Goal: Information Seeking & Learning: Learn about a topic

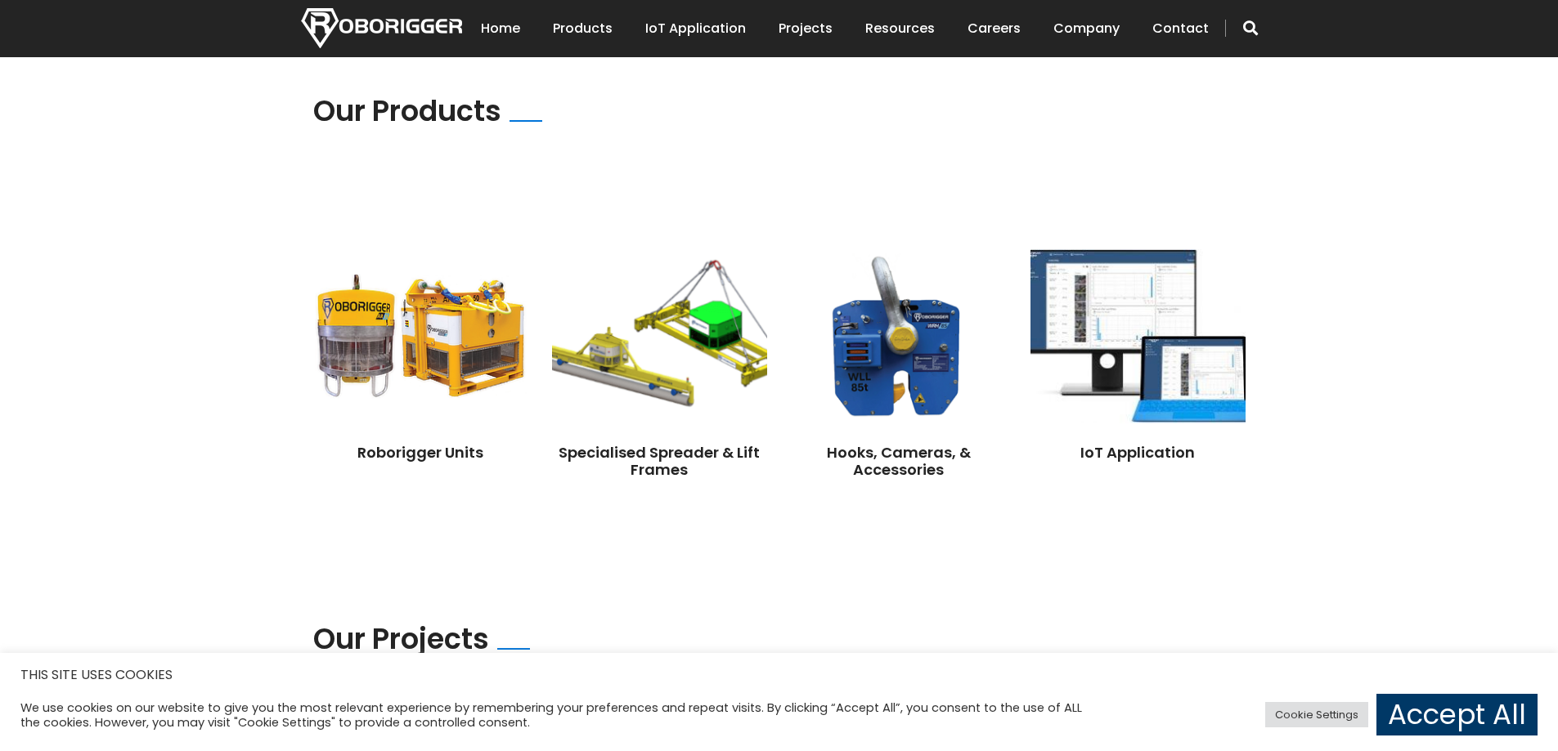
scroll to position [1145, 0]
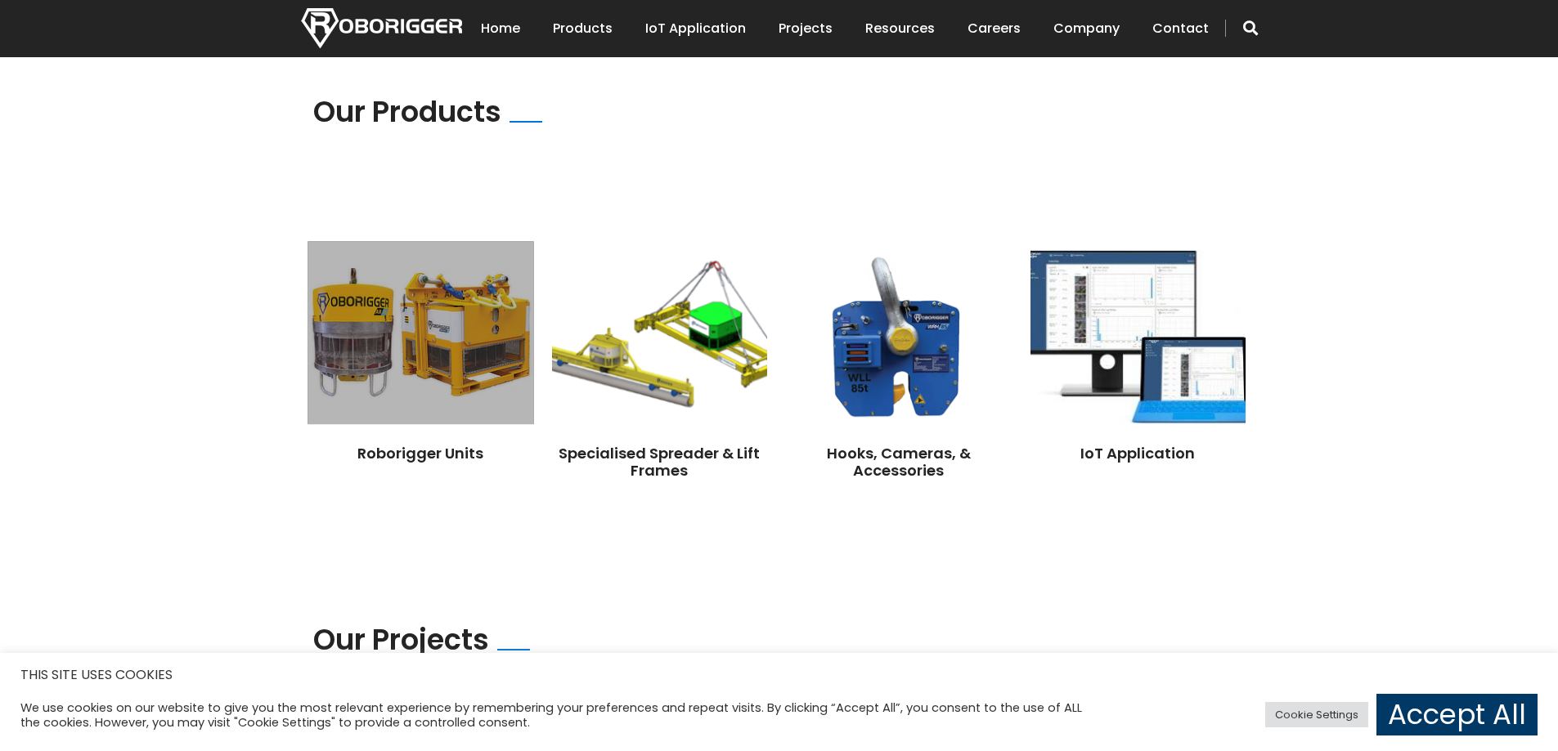
click at [439, 319] on img at bounding box center [420, 332] width 226 height 183
click at [431, 330] on img at bounding box center [420, 332] width 226 height 183
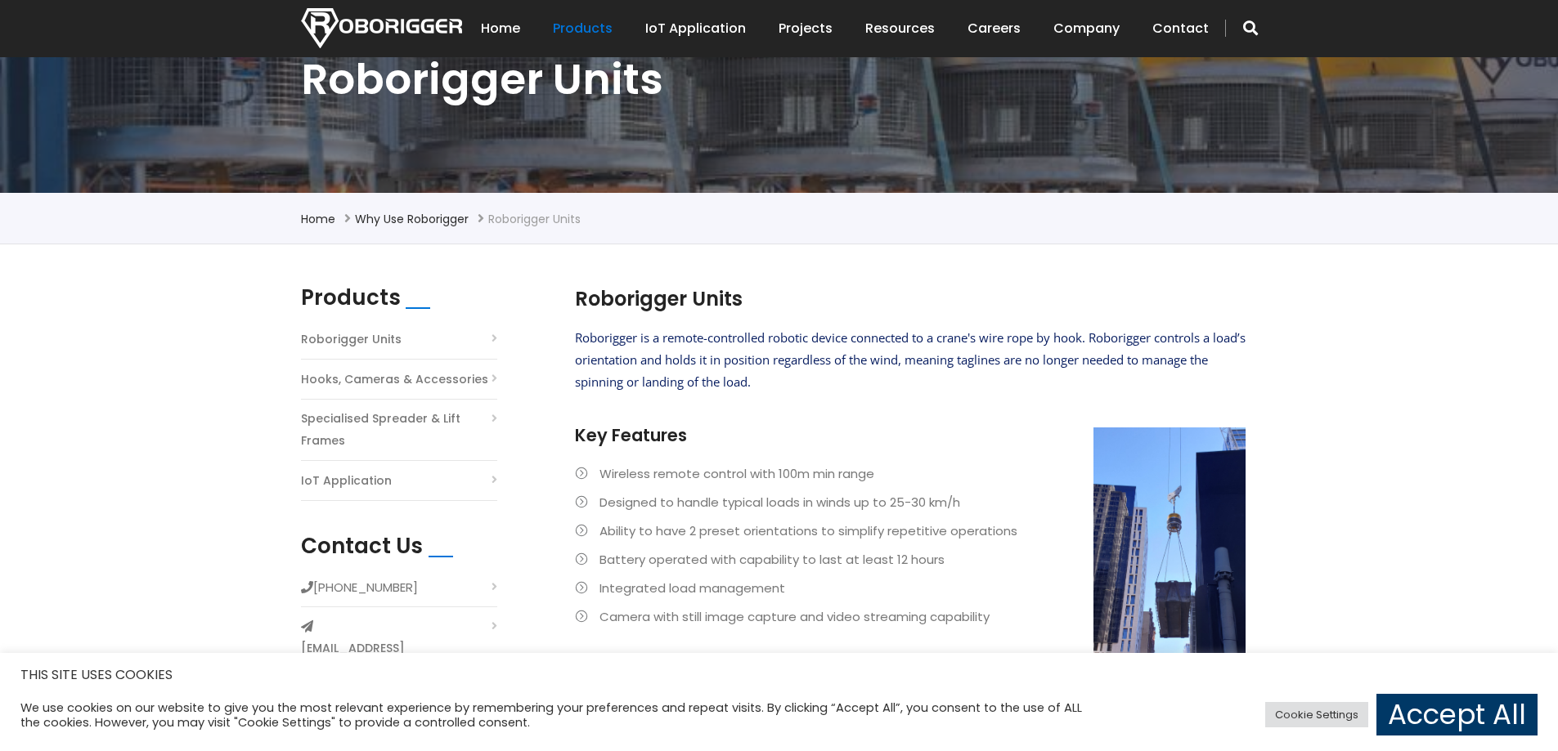
scroll to position [409, 0]
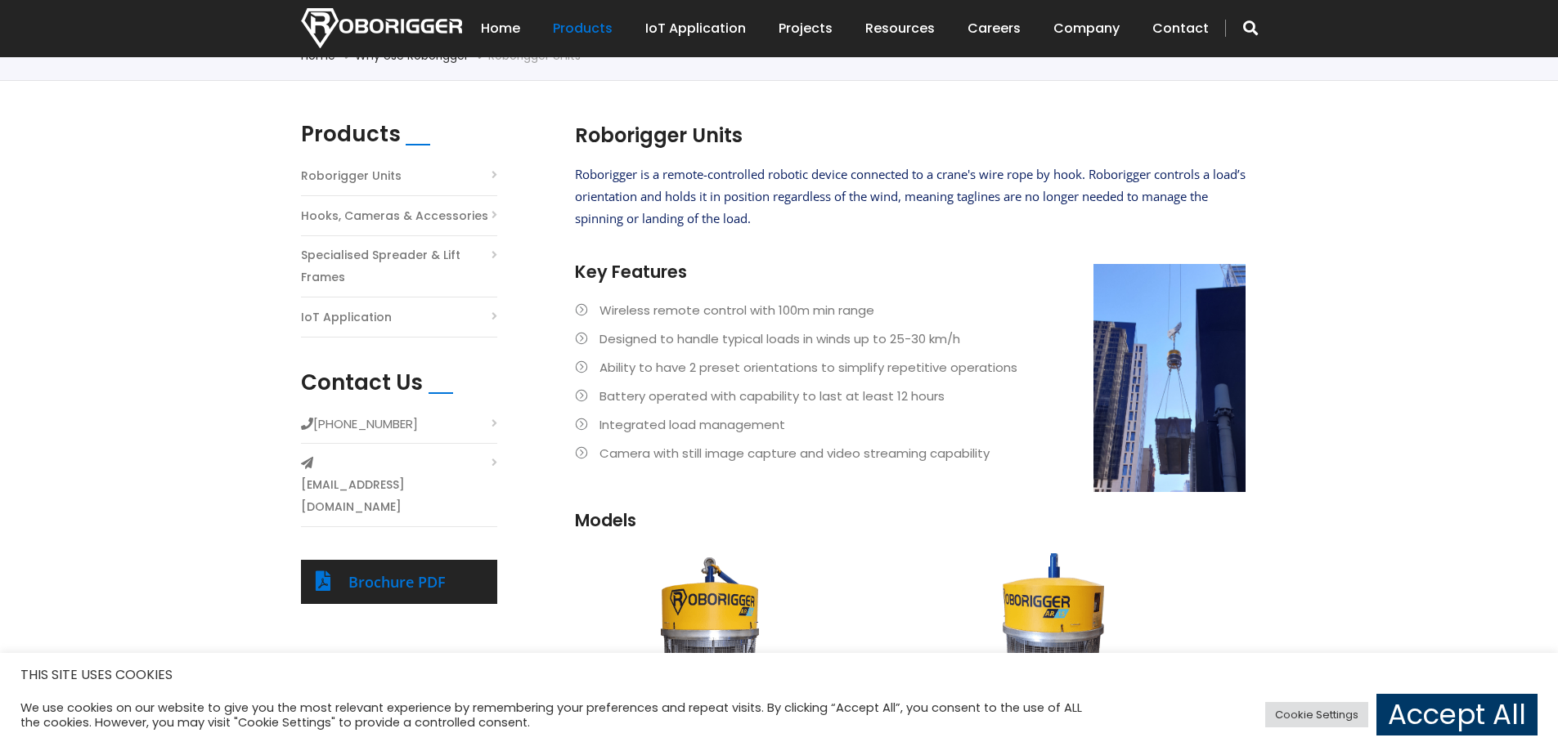
click at [1154, 408] on ul "Wireless remote control with 100m min range Designed to handle typical loads in…" at bounding box center [910, 381] width 670 height 165
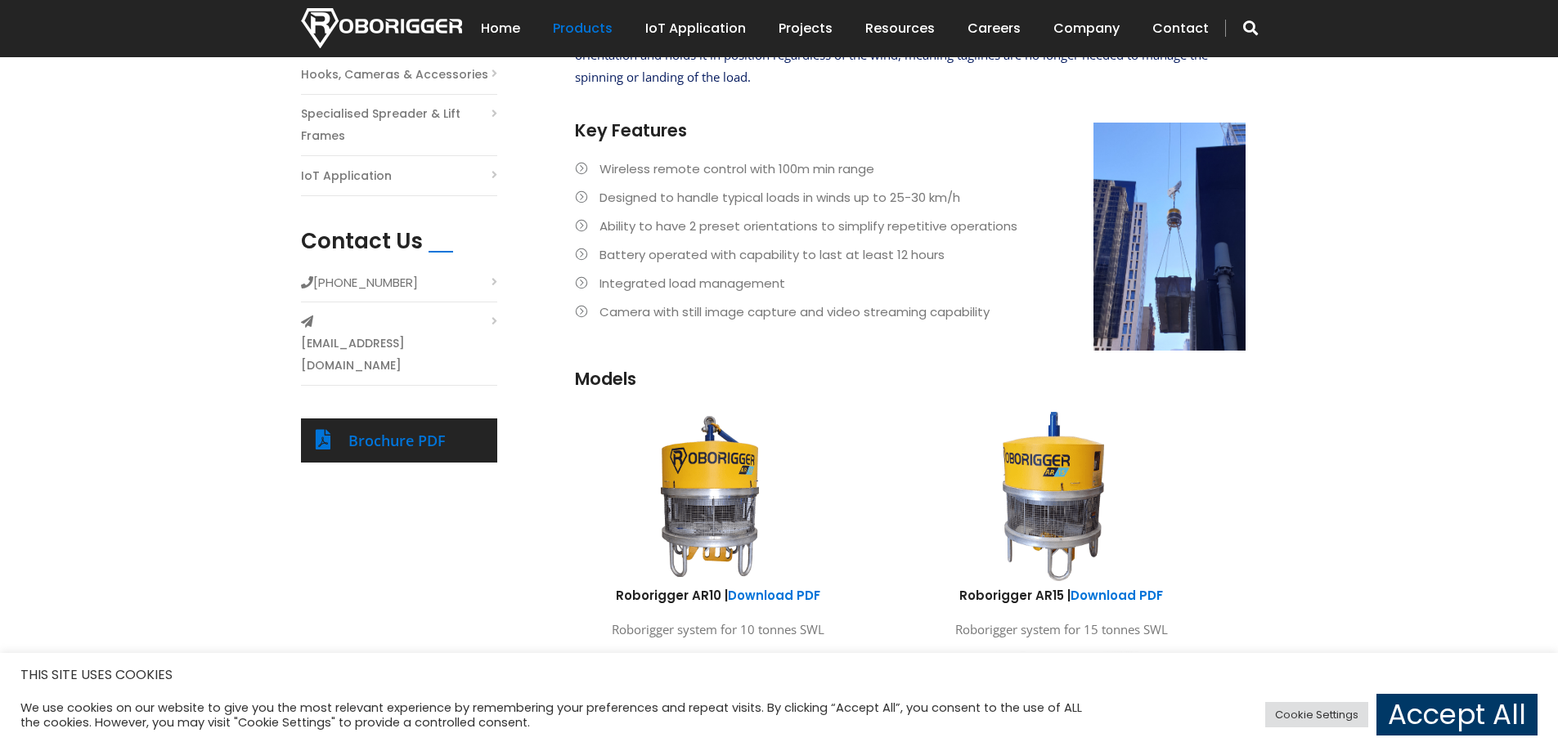
scroll to position [327, 0]
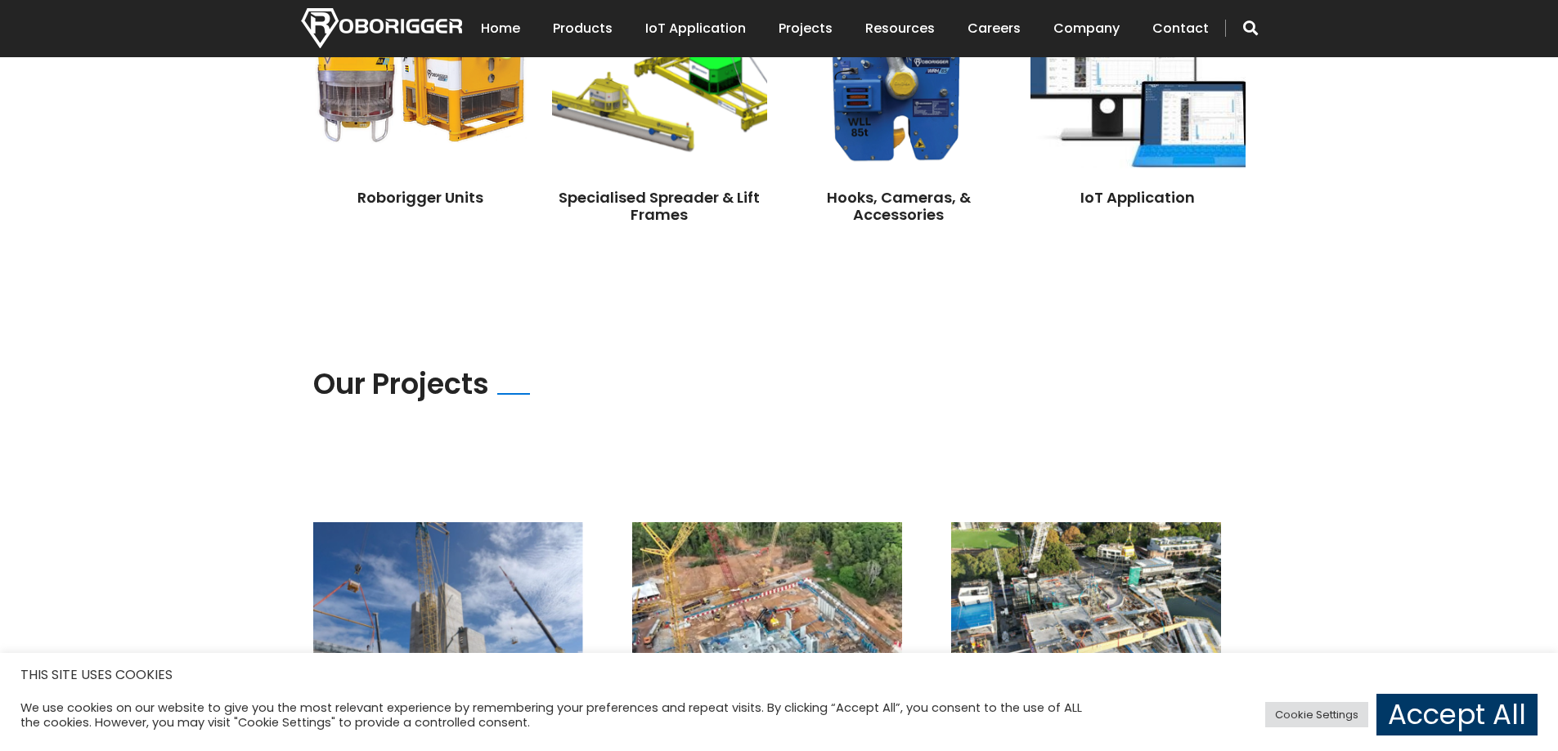
scroll to position [1221, 0]
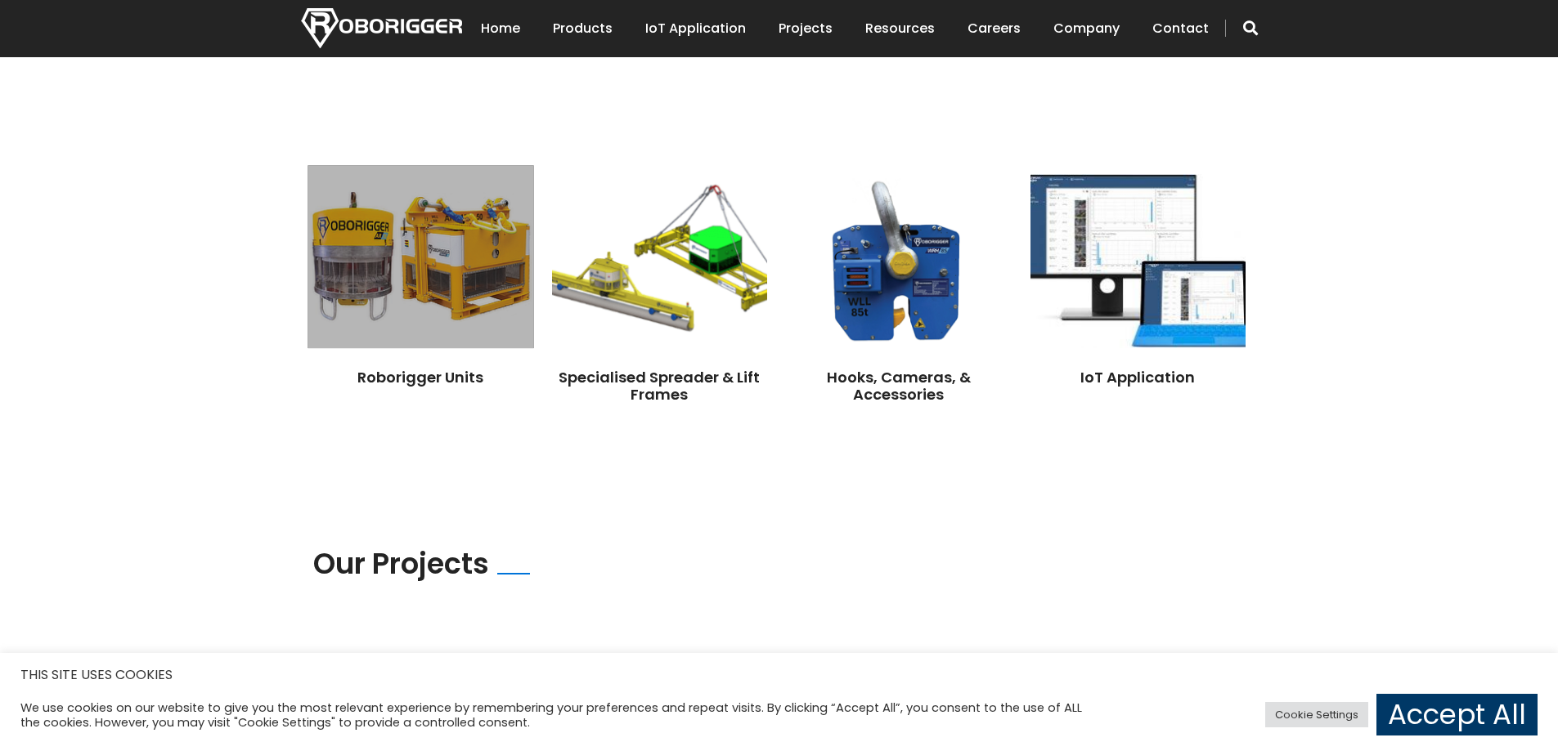
click at [476, 276] on img at bounding box center [420, 256] width 226 height 183
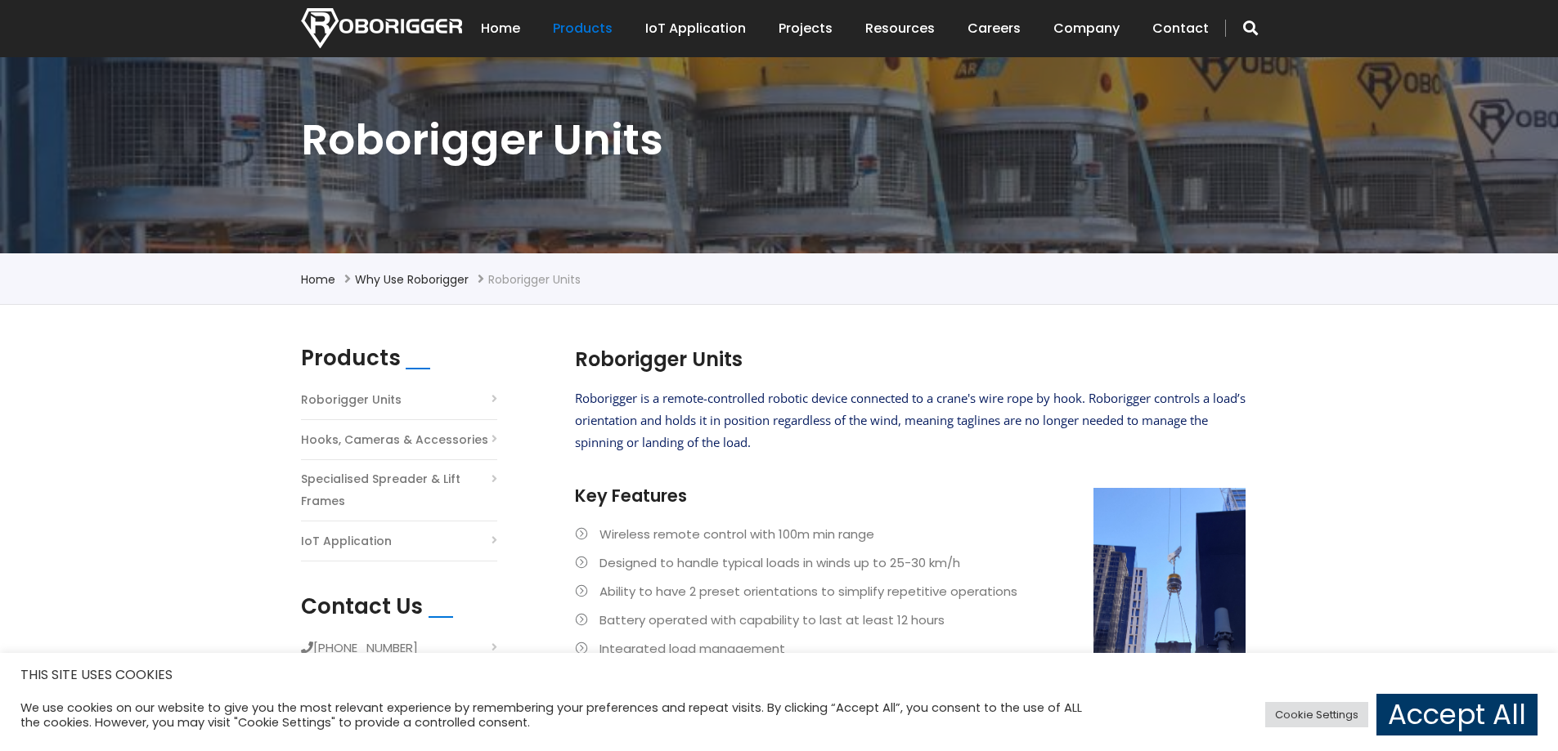
scroll to position [409, 0]
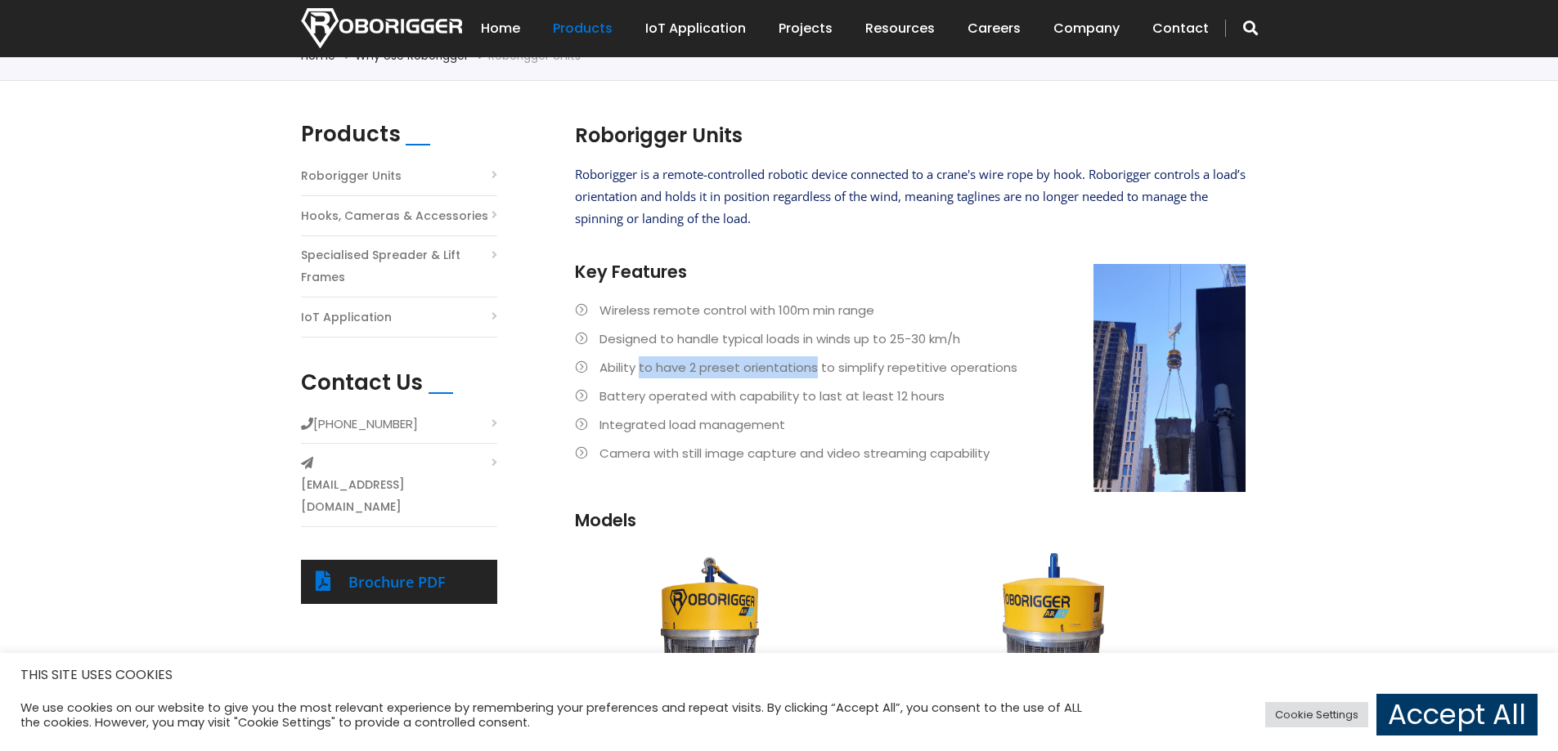
drag, startPoint x: 643, startPoint y: 365, endPoint x: 814, endPoint y: 367, distance: 170.9
click at [814, 367] on li "Ability to have 2 preset orientations to simplify repetitive operations" at bounding box center [910, 367] width 670 height 22
drag, startPoint x: 720, startPoint y: 367, endPoint x: 876, endPoint y: 365, distance: 156.2
click at [876, 365] on li "Ability to have 2 preset orientations to simplify repetitive operations" at bounding box center [910, 367] width 670 height 22
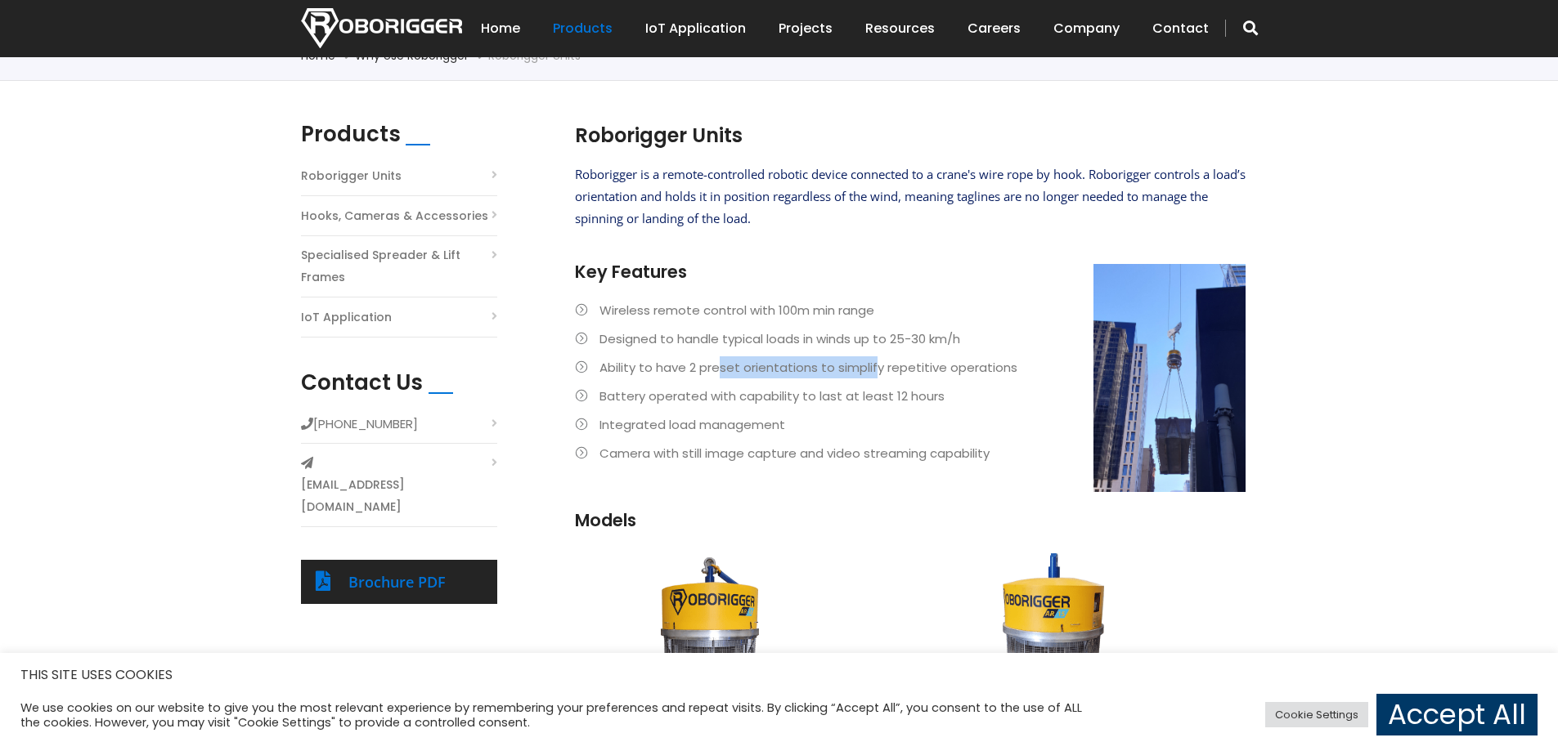
click at [876, 365] on li "Ability to have 2 preset orientations to simplify repetitive operations" at bounding box center [910, 367] width 670 height 22
drag, startPoint x: 759, startPoint y: 353, endPoint x: 890, endPoint y: 368, distance: 131.6
click at [890, 368] on ul "Wireless remote control with 100m min range Designed to handle typical loads in…" at bounding box center [910, 381] width 670 height 165
click at [890, 368] on li "Ability to have 2 preset orientations to simplify repetitive operations" at bounding box center [910, 367] width 670 height 22
drag, startPoint x: 663, startPoint y: 399, endPoint x: 823, endPoint y: 399, distance: 159.4
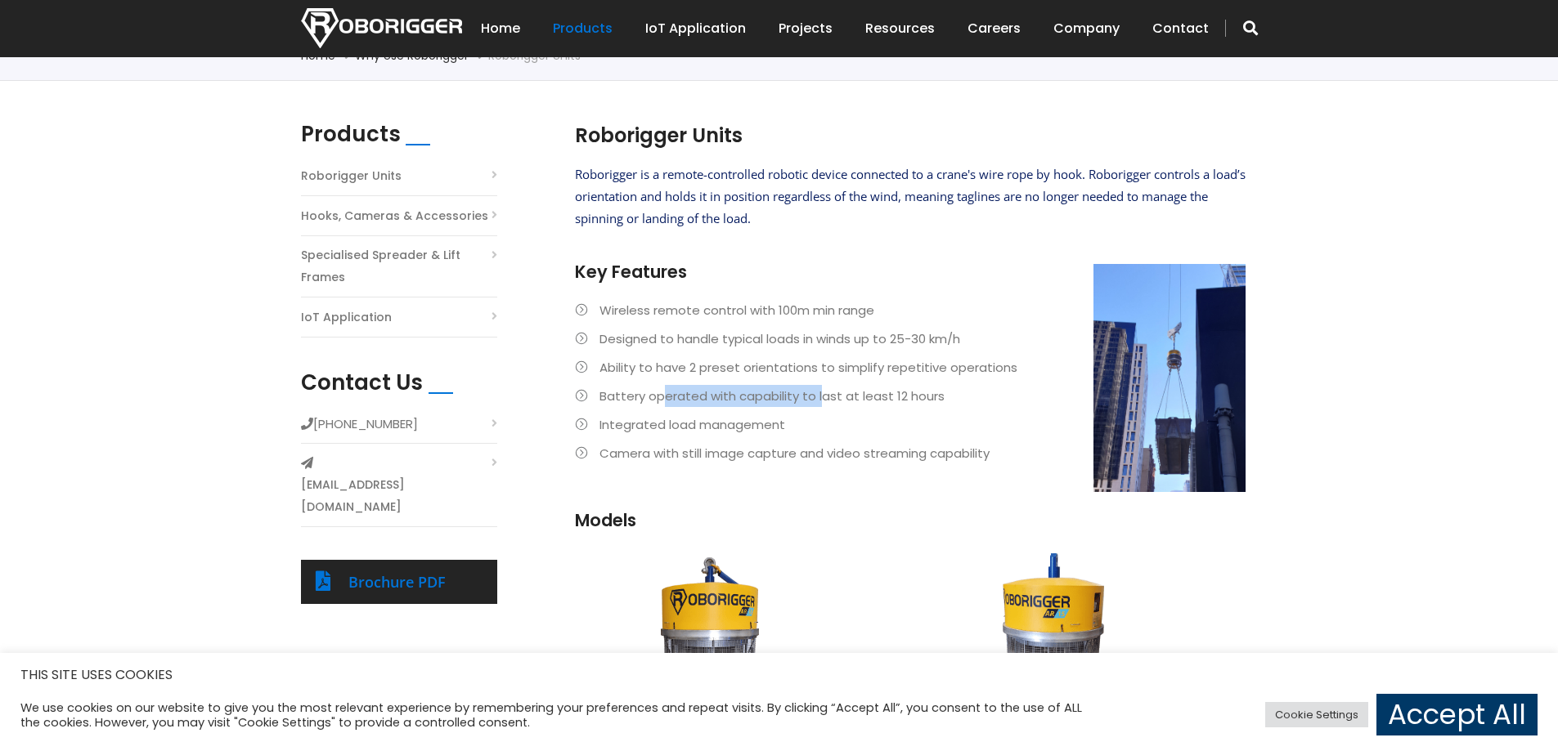
click at [821, 399] on li "Battery operated with capability to last at least 12 hours" at bounding box center [910, 396] width 670 height 22
click at [823, 399] on li "Battery operated with capability to last at least 12 hours" at bounding box center [910, 396] width 670 height 22
drag, startPoint x: 723, startPoint y: 401, endPoint x: 867, endPoint y: 402, distance: 143.9
click at [867, 402] on li "Battery operated with capability to last at least 12 hours" at bounding box center [910, 396] width 670 height 22
click at [868, 402] on li "Battery operated with capability to last at least 12 hours" at bounding box center [910, 396] width 670 height 22
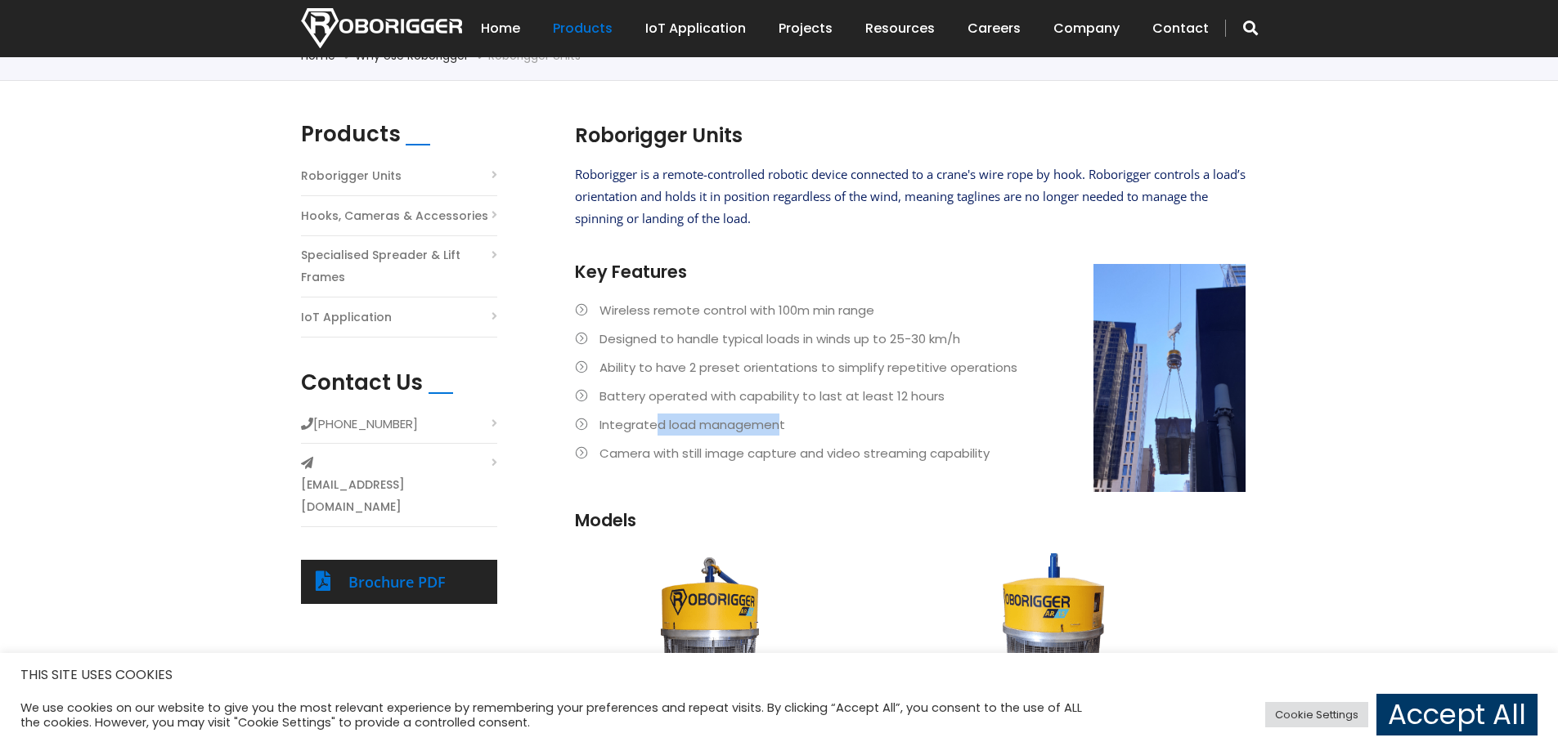
drag, startPoint x: 652, startPoint y: 428, endPoint x: 778, endPoint y: 430, distance: 125.1
click at [777, 430] on li "Integrated load management" at bounding box center [910, 425] width 670 height 22
click at [778, 430] on li "Integrated load management" at bounding box center [910, 425] width 670 height 22
drag, startPoint x: 653, startPoint y: 430, endPoint x: 760, endPoint y: 433, distance: 107.1
click at [760, 433] on li "Integrated load management" at bounding box center [910, 425] width 670 height 22
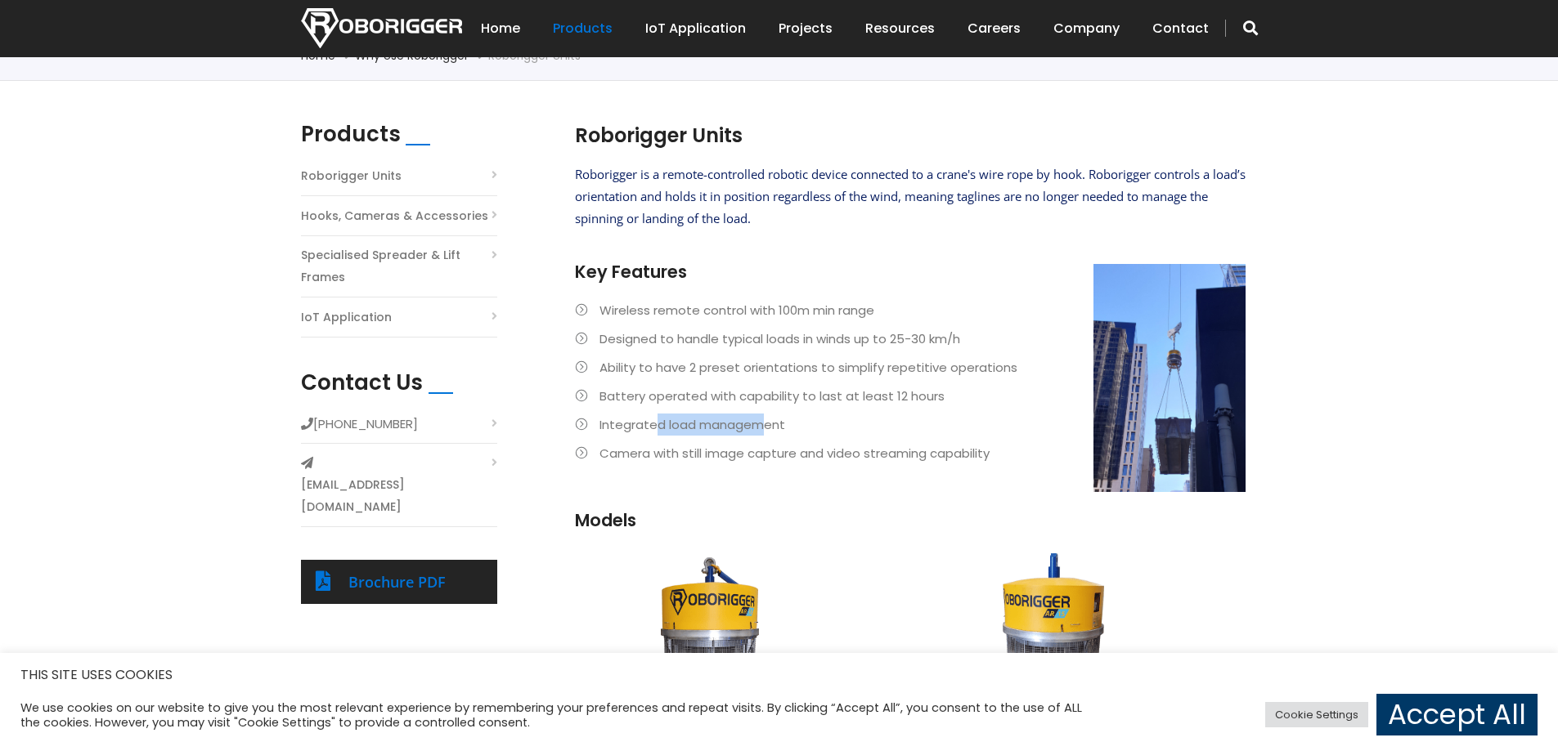
click at [760, 433] on li "Integrated load management" at bounding box center [910, 425] width 670 height 22
drag, startPoint x: 825, startPoint y: 176, endPoint x: 953, endPoint y: 182, distance: 128.5
click at [952, 182] on span "Roborigger is a remote-controlled robotic device connected to a crane's wire ro…" at bounding box center [910, 196] width 670 height 61
click at [953, 182] on span "Roborigger is a remote-controlled robotic device connected to a crane's wire ro…" at bounding box center [910, 196] width 670 height 61
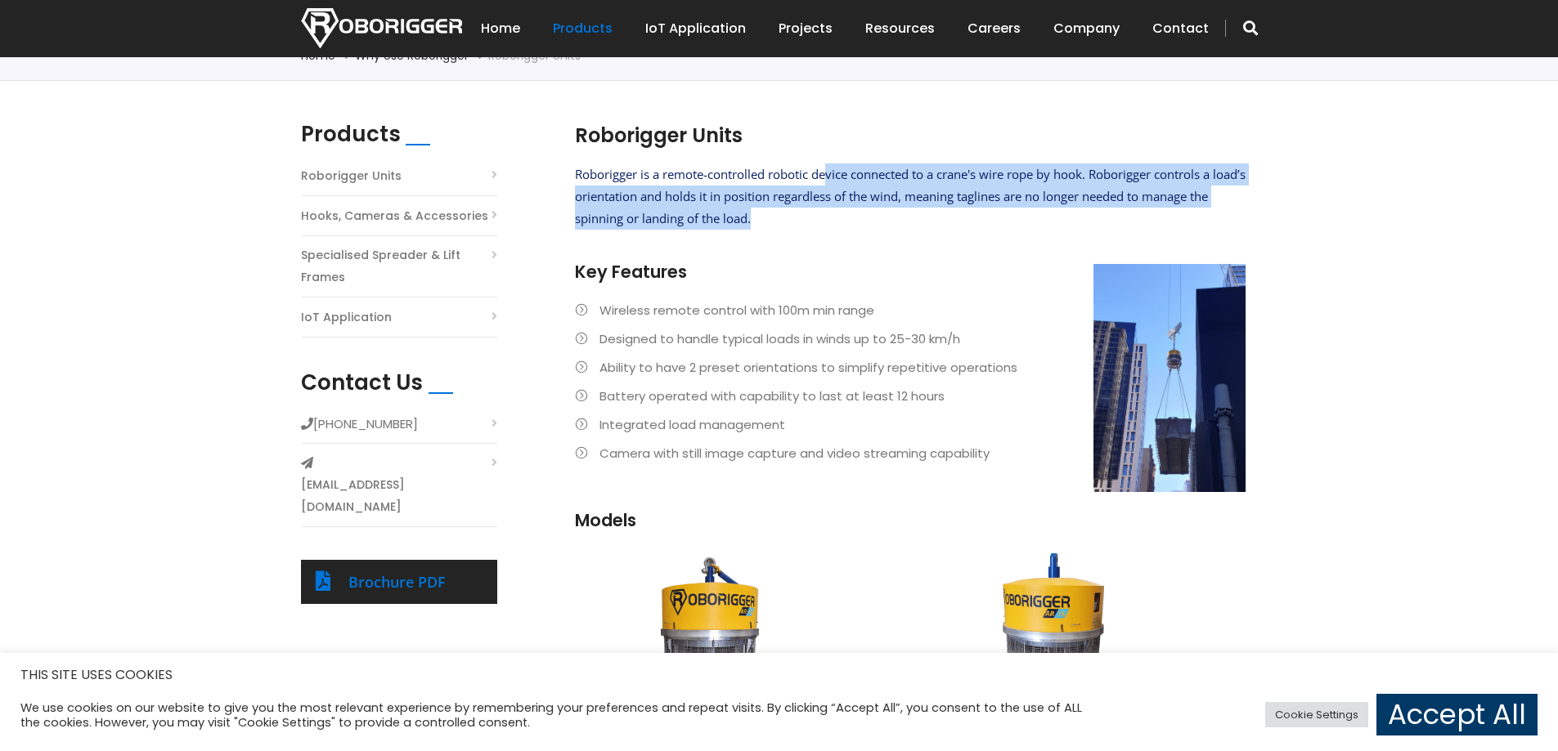
drag, startPoint x: 827, startPoint y: 164, endPoint x: 876, endPoint y: 224, distance: 77.9
click at [876, 224] on p "Roborigger is a remote-controlled robotic device connected to a crane's wire ro…" at bounding box center [910, 197] width 670 height 66
drag, startPoint x: 880, startPoint y: 161, endPoint x: 908, endPoint y: 235, distance: 79.4
click at [908, 235] on div "Roborigger Units Roborigger is a remote-controlled robotic device connected to …" at bounding box center [910, 335] width 670 height 426
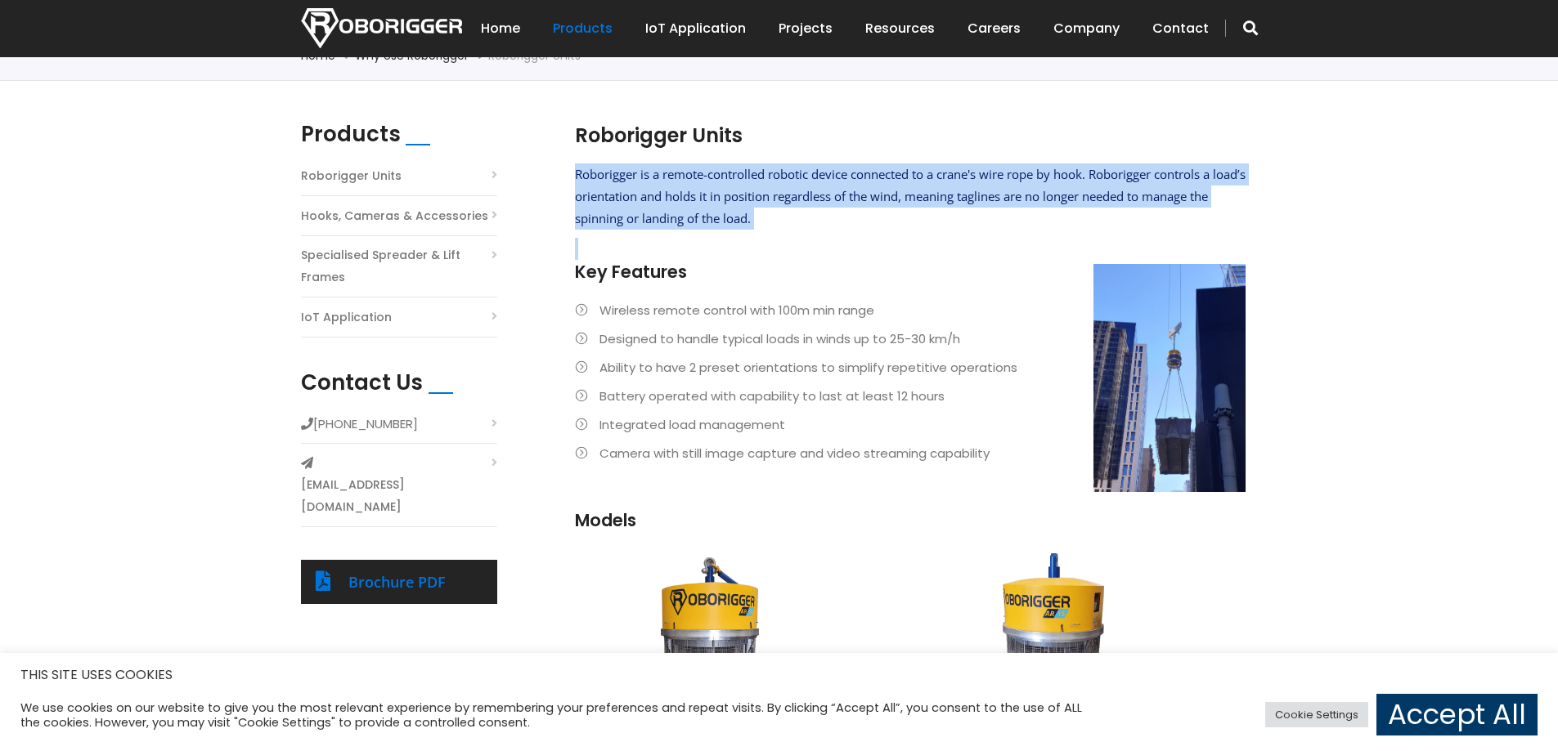
click at [908, 235] on div "Roborigger is a remote-controlled robotic device connected to a crane's wire ro…" at bounding box center [910, 336] width 670 height 345
drag, startPoint x: 895, startPoint y: 171, endPoint x: 917, endPoint y: 219, distance: 52.7
click at [917, 219] on p "Roborigger is a remote-controlled robotic device connected to a crane's wire ro…" at bounding box center [910, 197] width 670 height 66
drag, startPoint x: 935, startPoint y: 177, endPoint x: 957, endPoint y: 219, distance: 47.9
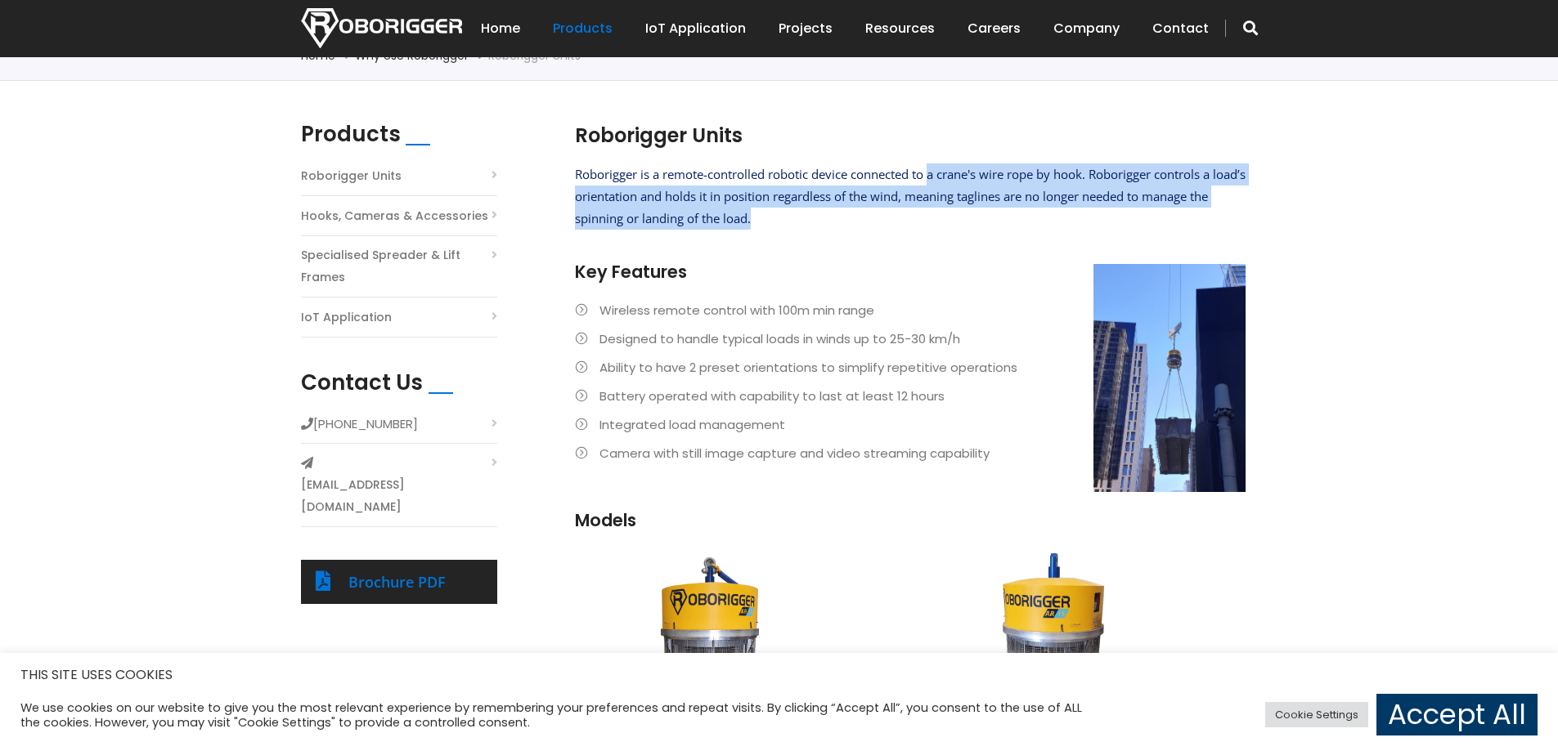
click at [957, 219] on p "Roborigger is a remote-controlled robotic device connected to a crane's wire ro…" at bounding box center [910, 197] width 670 height 66
